Goal: Navigation & Orientation: Find specific page/section

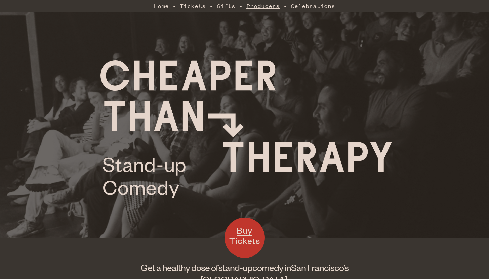
click at [255, 9] on link "Producers" at bounding box center [262, 5] width 33 height 13
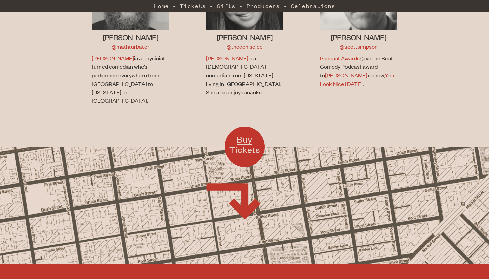
scroll to position [457, 0]
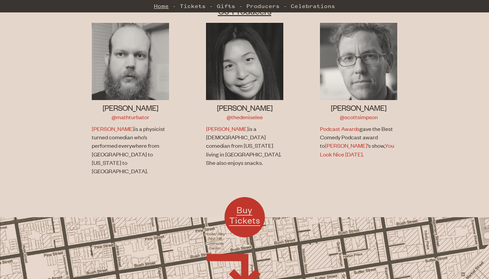
click at [164, 8] on link "Home" at bounding box center [161, 5] width 15 height 13
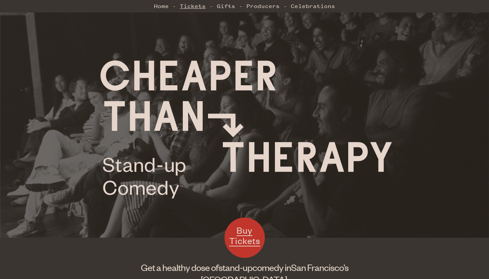
click at [186, 9] on link "Tickets" at bounding box center [193, 5] width 26 height 13
